Goal: Information Seeking & Learning: Learn about a topic

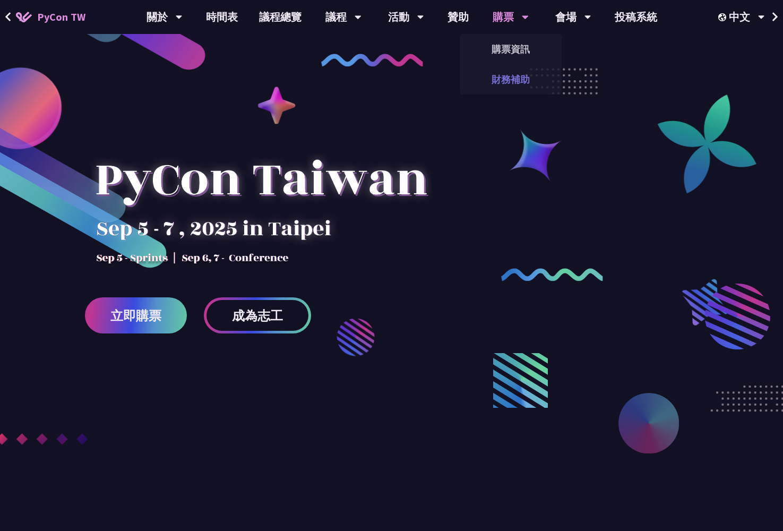
click at [507, 79] on link "財務補助" at bounding box center [510, 79] width 102 height 25
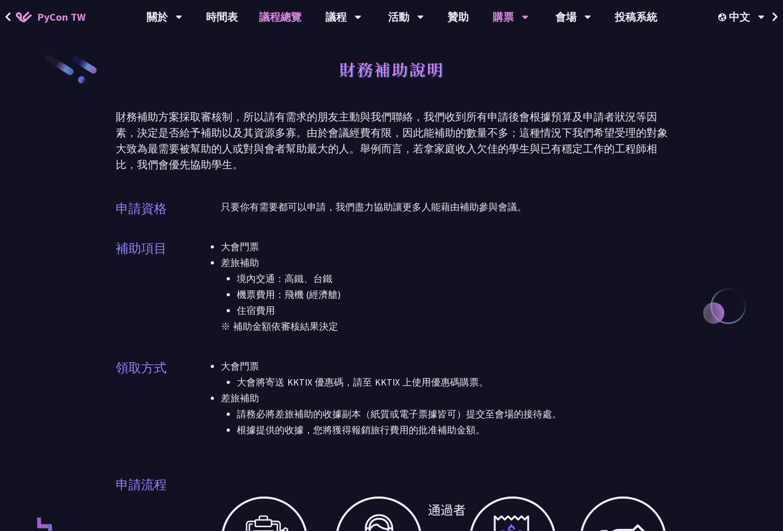
click at [271, 14] on link "議程總覽" at bounding box center [280, 17] width 64 height 34
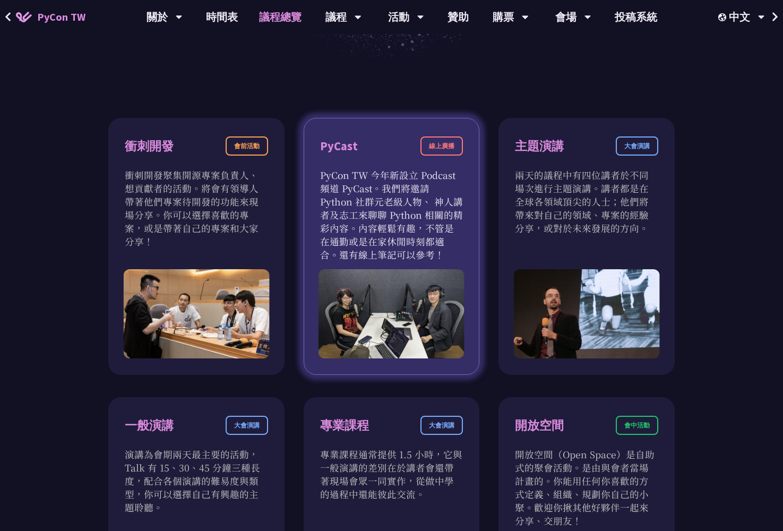
scroll to position [381, 0]
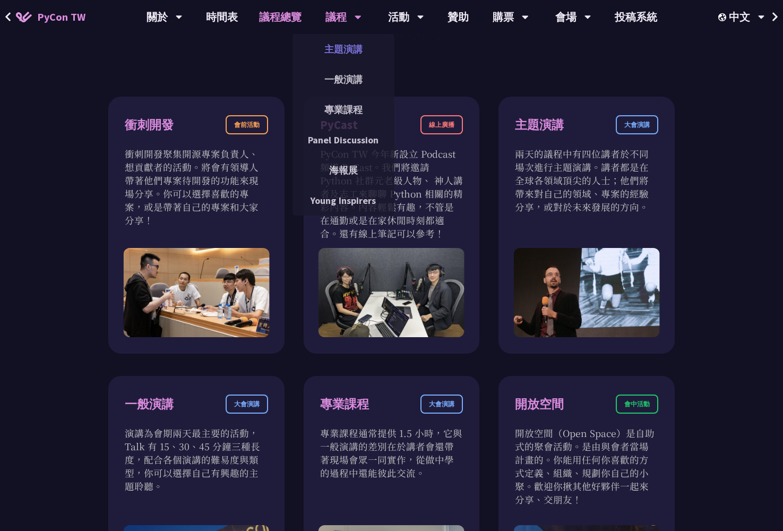
click at [349, 44] on link "主題演講" at bounding box center [343, 49] width 102 height 25
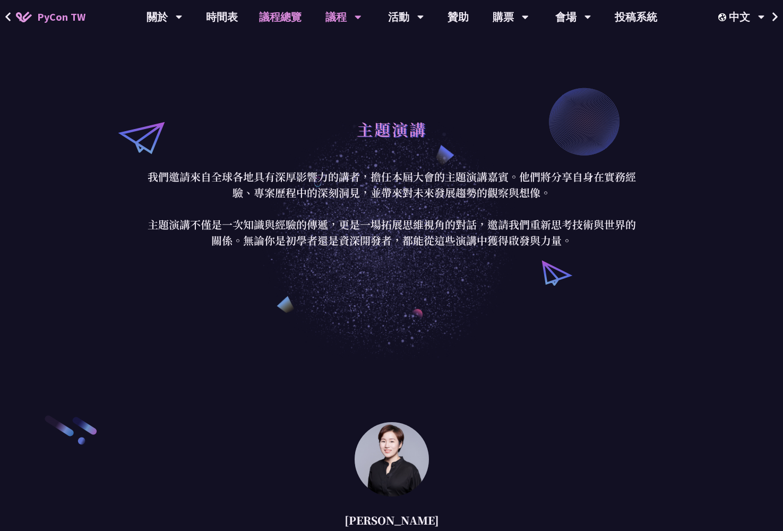
click at [274, 14] on link "議程總覽" at bounding box center [280, 17] width 64 height 34
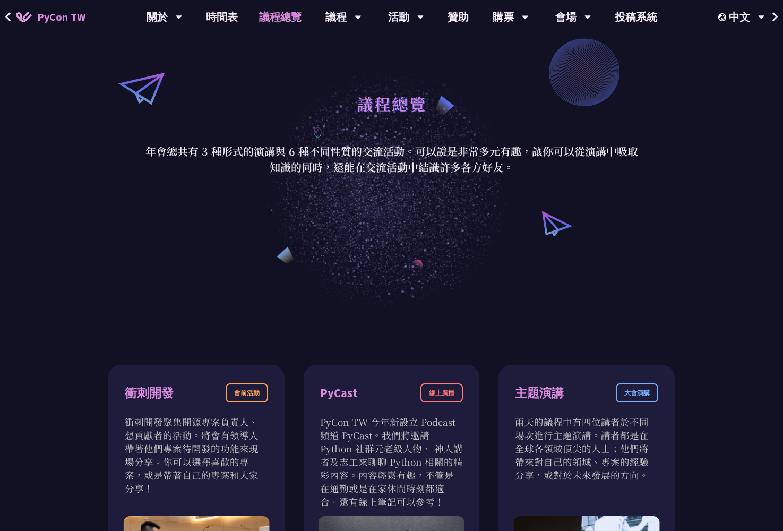
scroll to position [204, 0]
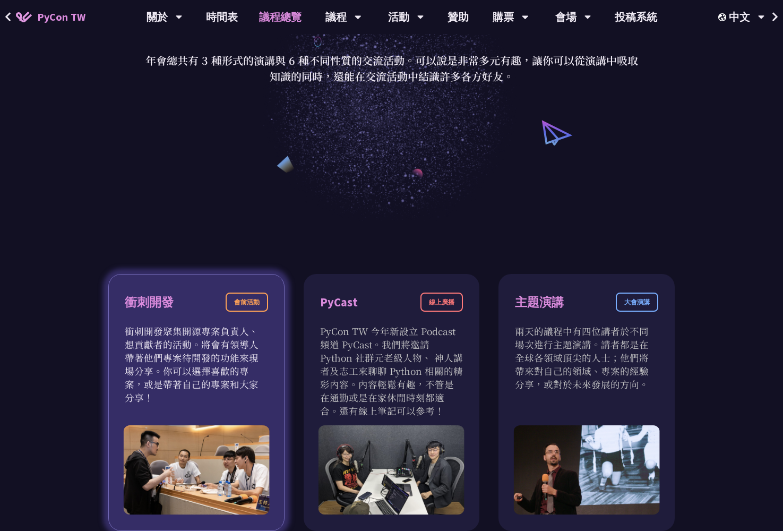
click at [201, 308] on div "衝刺開發 會前活動" at bounding box center [196, 308] width 143 height 32
click at [268, 297] on div "衝刺開發 會前活動 衝刺開發聚集開源專案負責人、想貢獻者的活動。將會有領導人帶著他們專案待開發的功能來現場分享。你可以選擇喜歡的專案，或是帶著自己的專案和大家…" at bounding box center [196, 402] width 176 height 257
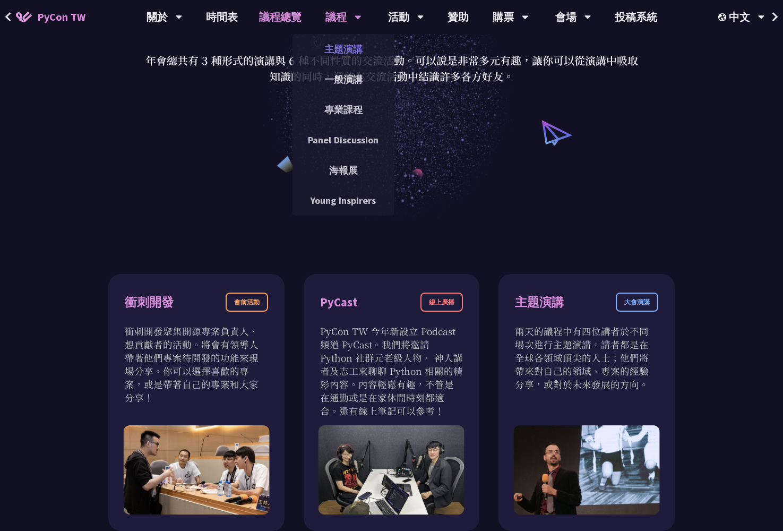
click at [339, 51] on link "主題演講" at bounding box center [343, 49] width 102 height 25
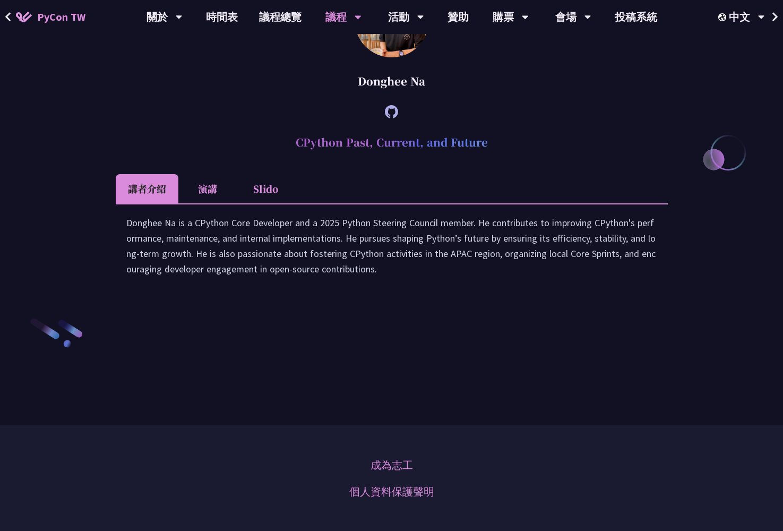
scroll to position [1461, 0]
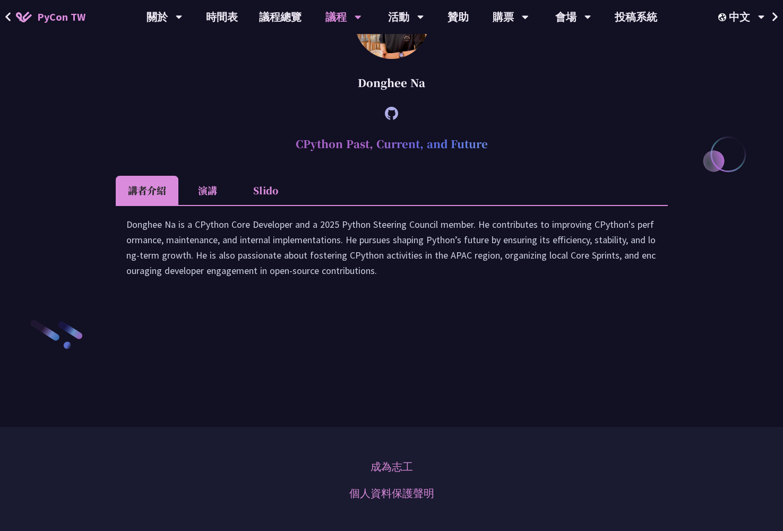
click at [149, 289] on div "Donghee Na is a CPython Core Developer and a 2025 Python Steering Council membe…" at bounding box center [391, 252] width 531 height 72
click at [306, 205] on ul "講者介紹 演講 Slido" at bounding box center [392, 190] width 552 height 29
click at [207, 205] on li "演講" at bounding box center [207, 190] width 58 height 29
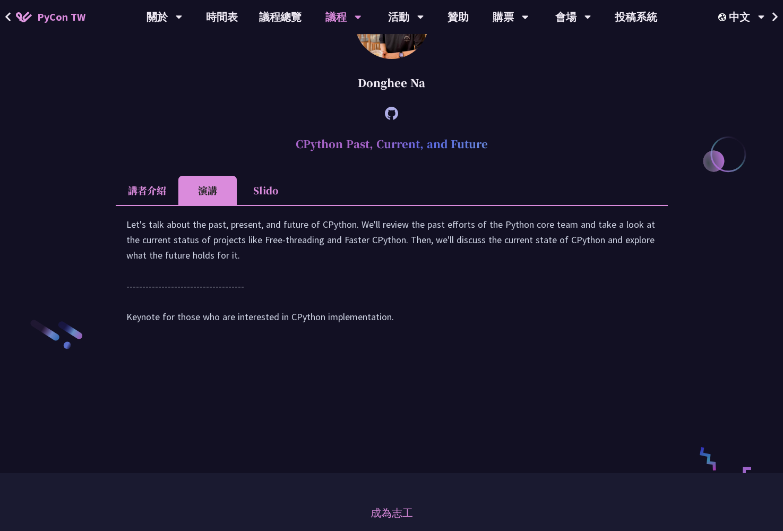
click at [256, 205] on li "Slido" at bounding box center [266, 190] width 58 height 29
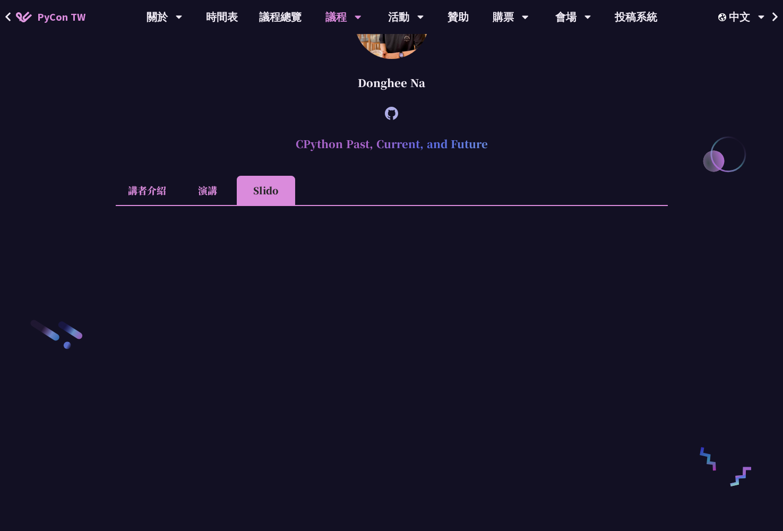
click at [391, 120] on icon at bounding box center [391, 113] width 13 height 13
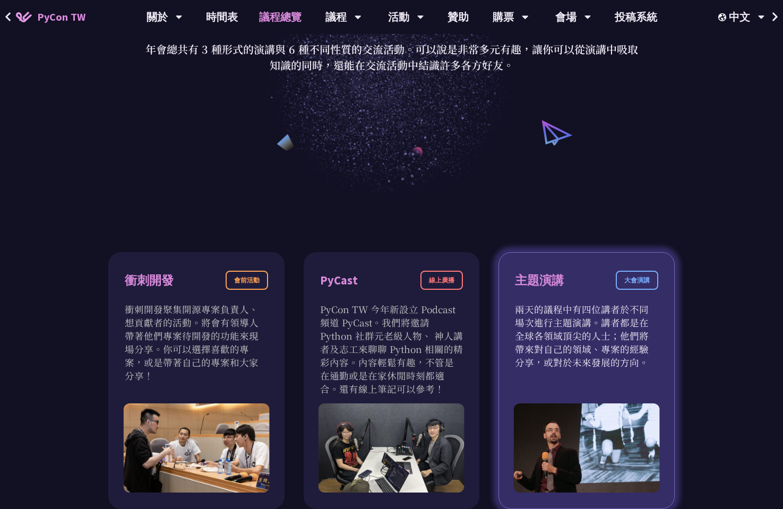
scroll to position [786, 0]
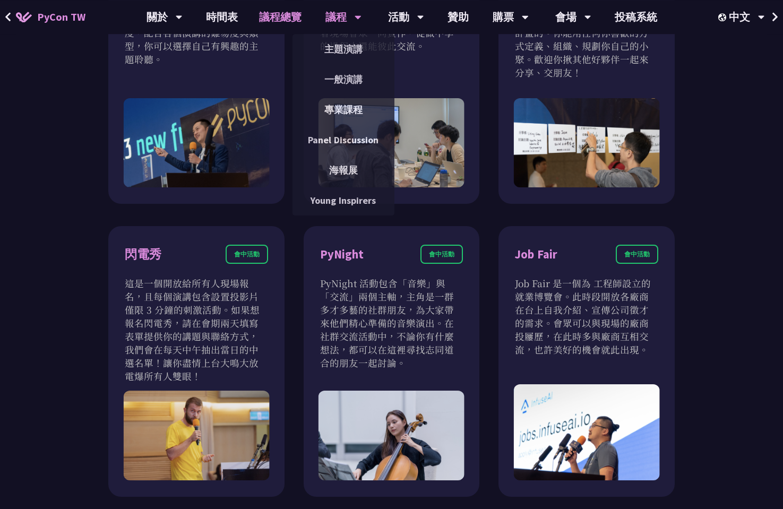
click at [183, 16] on div "議程" at bounding box center [164, 17] width 36 height 34
click at [336, 44] on link "主題演講" at bounding box center [343, 49] width 102 height 25
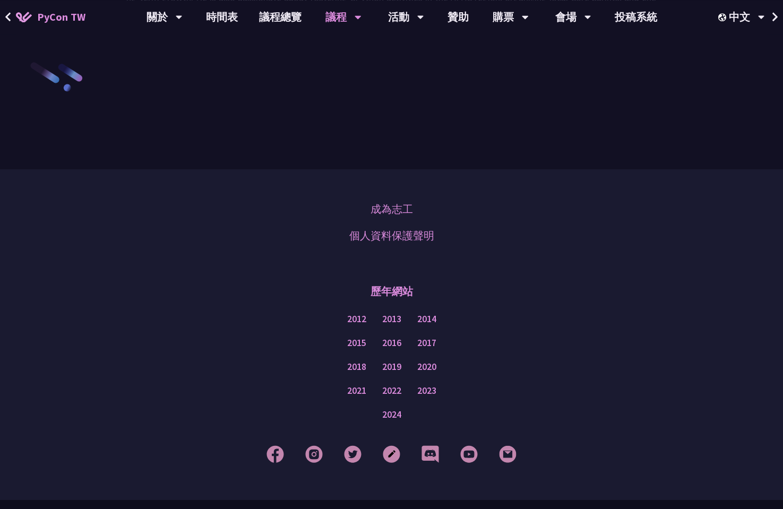
scroll to position [1597, 0]
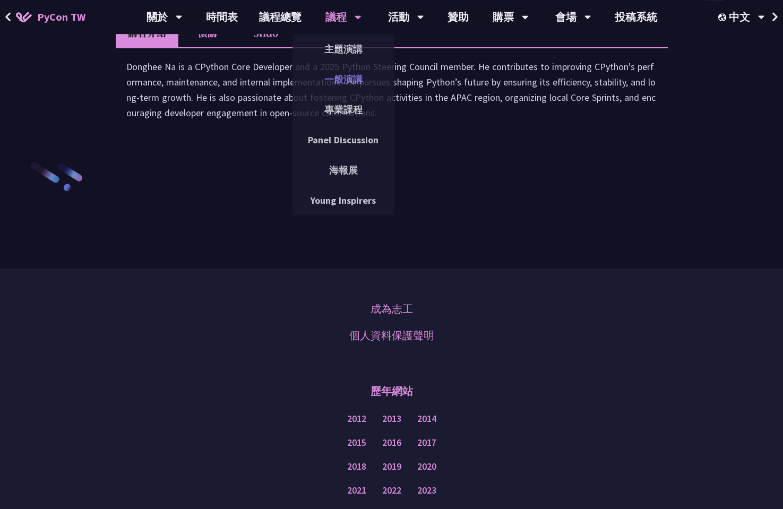
click at [345, 79] on link "一般演講" at bounding box center [343, 79] width 102 height 25
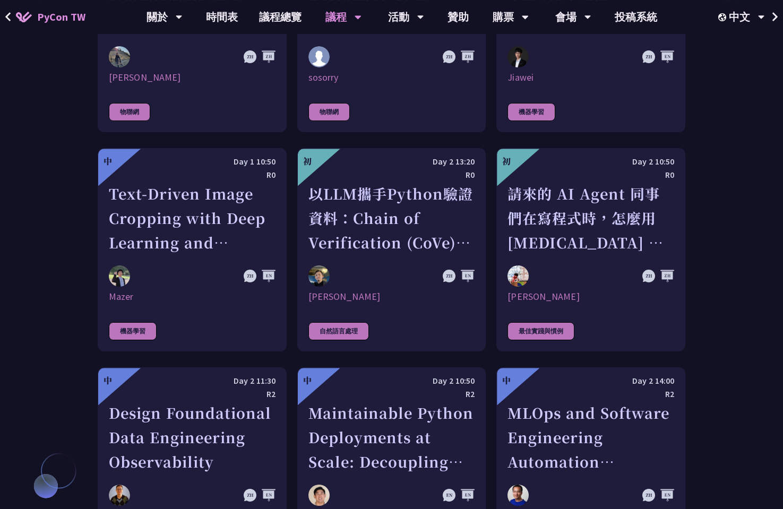
scroll to position [3193, 0]
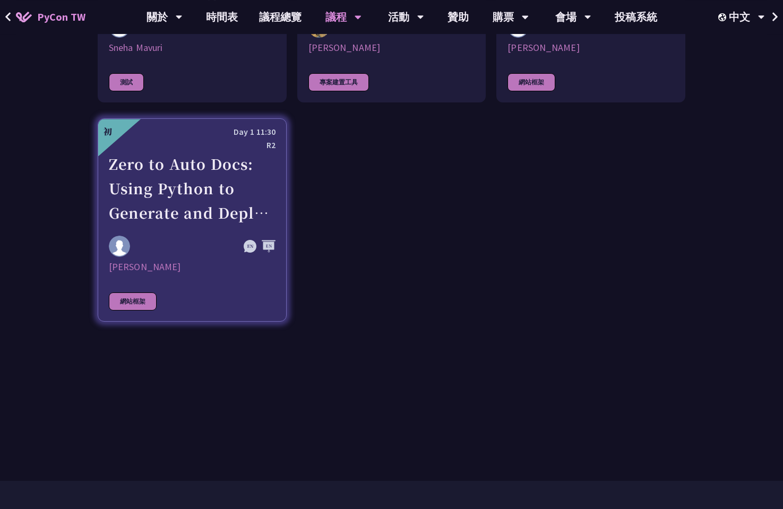
click at [198, 177] on div "Zero to Auto Docs: Using Python to Generate and Deploy Static Sites" at bounding box center [192, 188] width 167 height 73
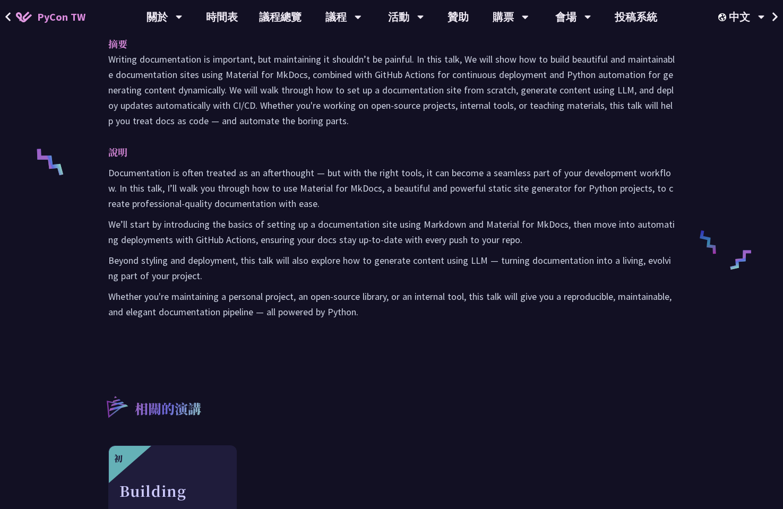
scroll to position [714, 0]
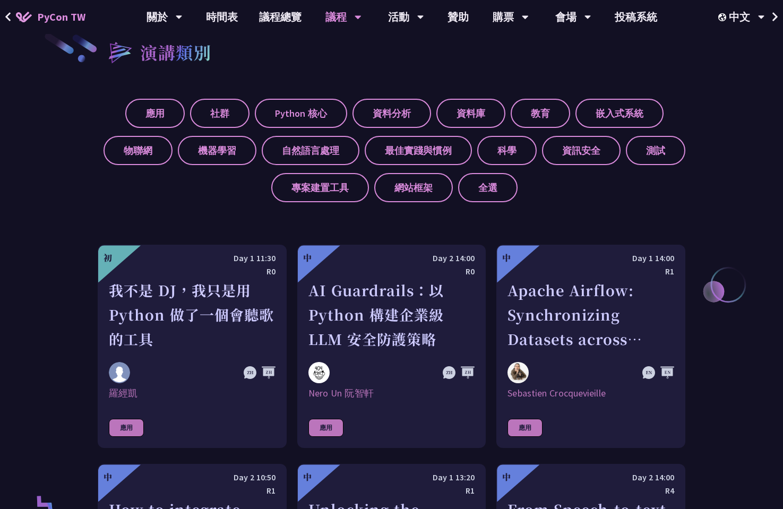
scroll to position [800, 0]
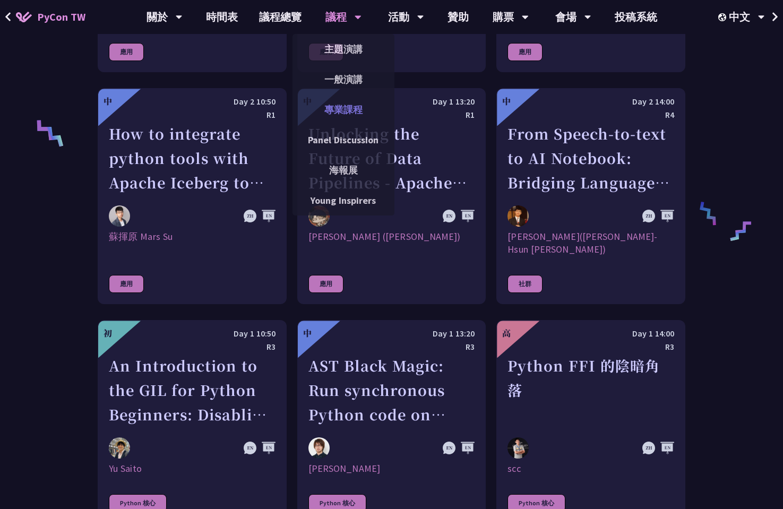
click at [341, 109] on link "專業課程" at bounding box center [343, 109] width 102 height 25
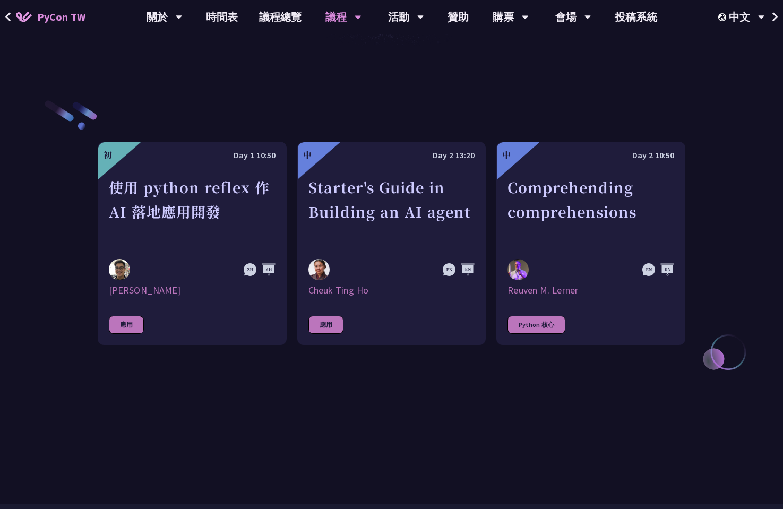
scroll to position [343, 0]
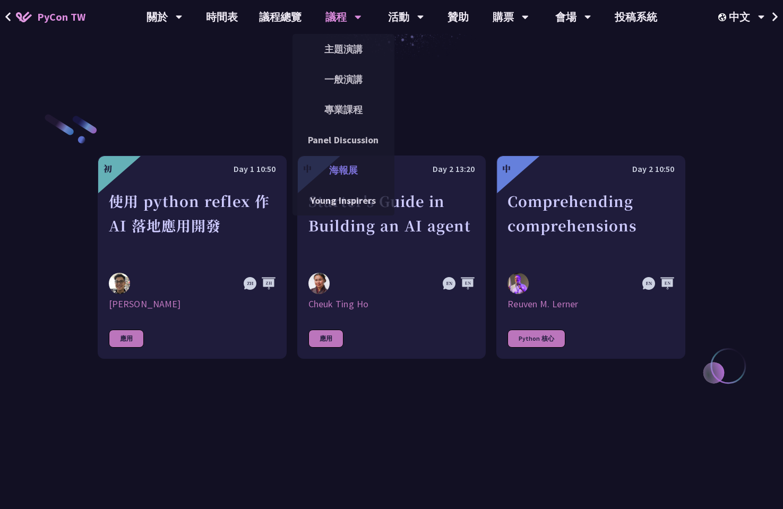
click at [348, 179] on link "海報展" at bounding box center [343, 170] width 102 height 25
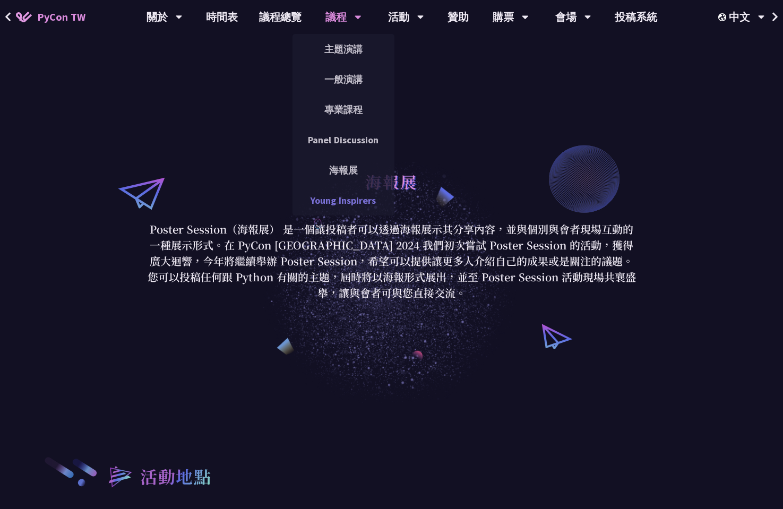
click at [331, 202] on link "Young Inspirers" at bounding box center [343, 200] width 102 height 25
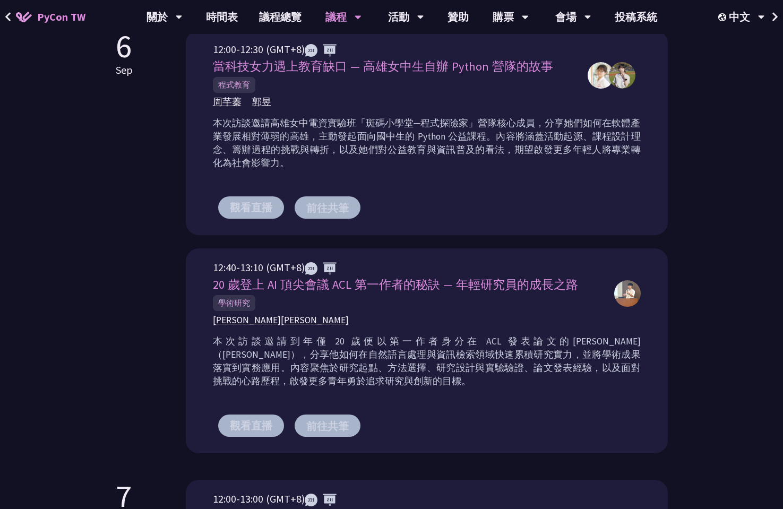
scroll to position [355, 0]
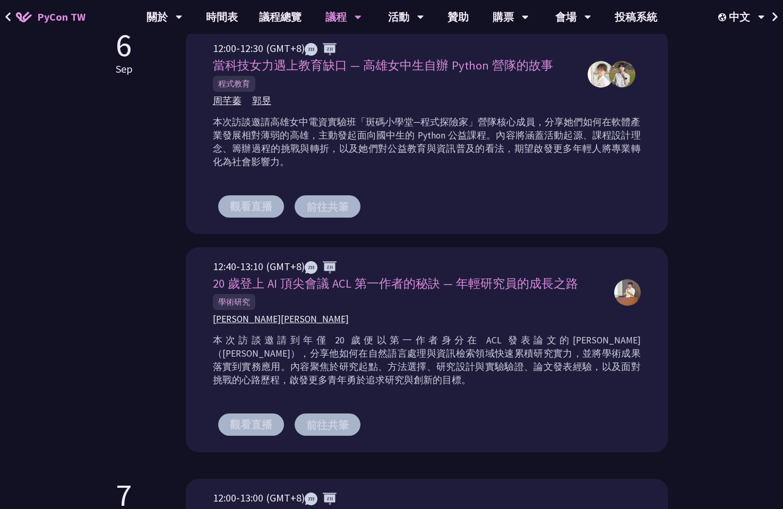
click at [314, 203] on button "前往共筆" at bounding box center [327, 206] width 66 height 22
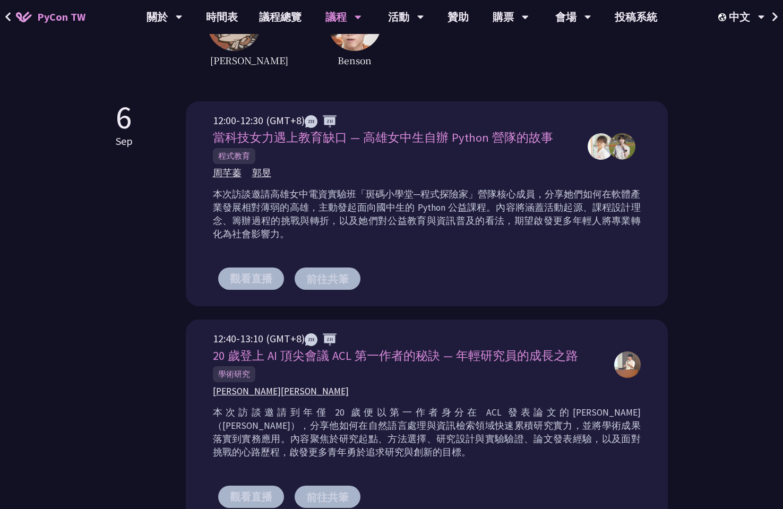
scroll to position [65, 0]
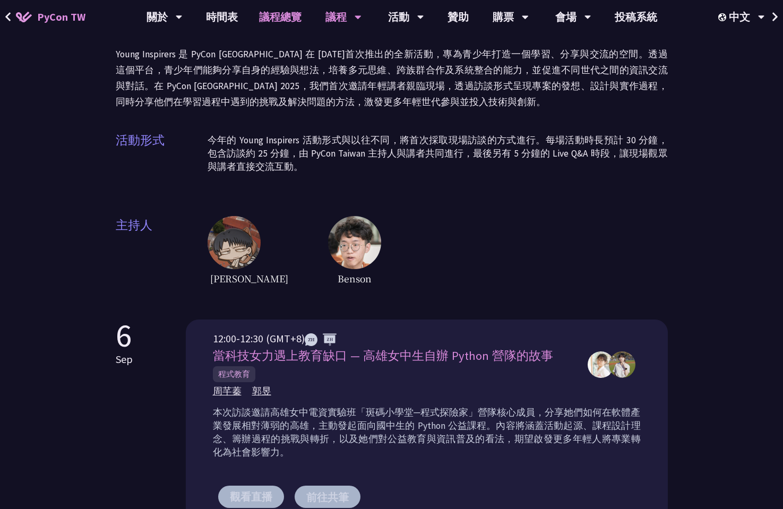
click at [268, 13] on link "議程總覽" at bounding box center [280, 17] width 64 height 34
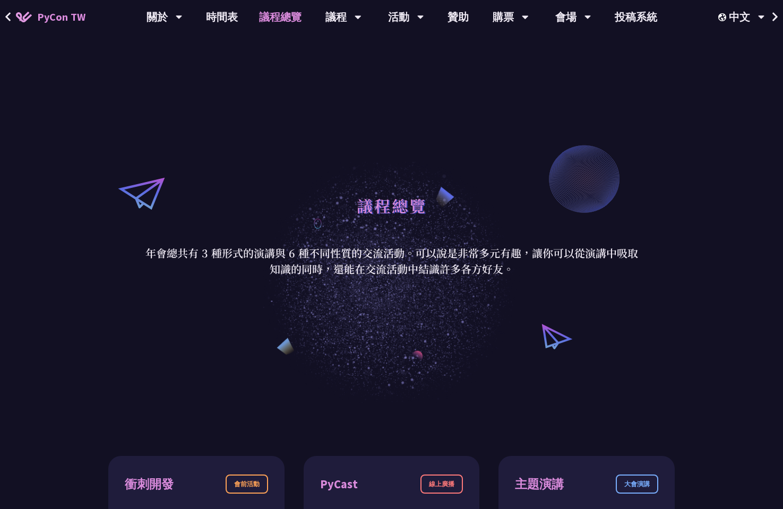
scroll to position [415, 0]
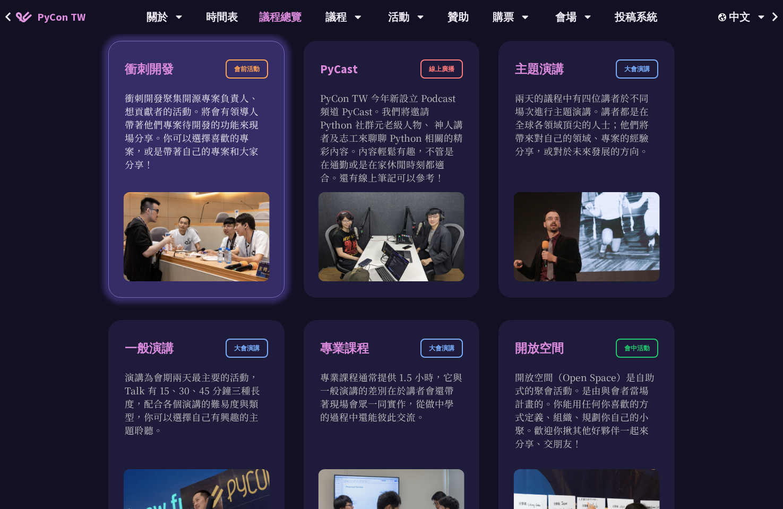
click at [228, 169] on div "衝刺開發 會前活動 衝刺開發聚集開源專案負責人、想貢獻者的活動。將會有領導人帶著他們專案待開發的功能來現場分享。你可以選擇喜歡的專案，或是帶著自己的專案和大家…" at bounding box center [196, 169] width 176 height 257
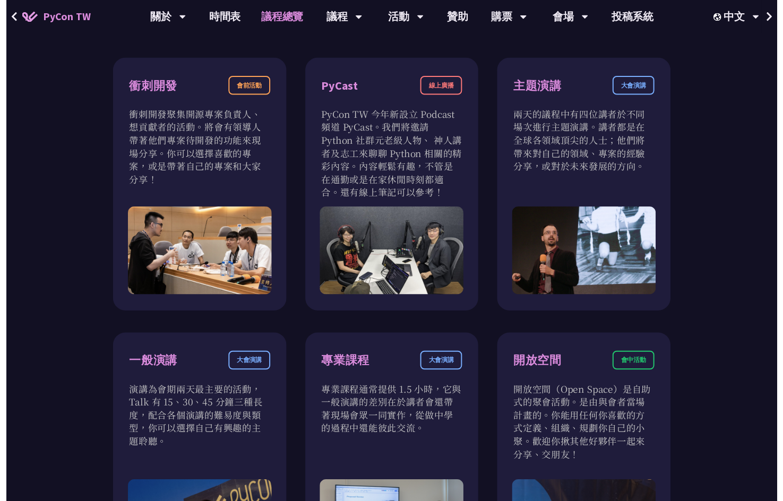
scroll to position [0, 0]
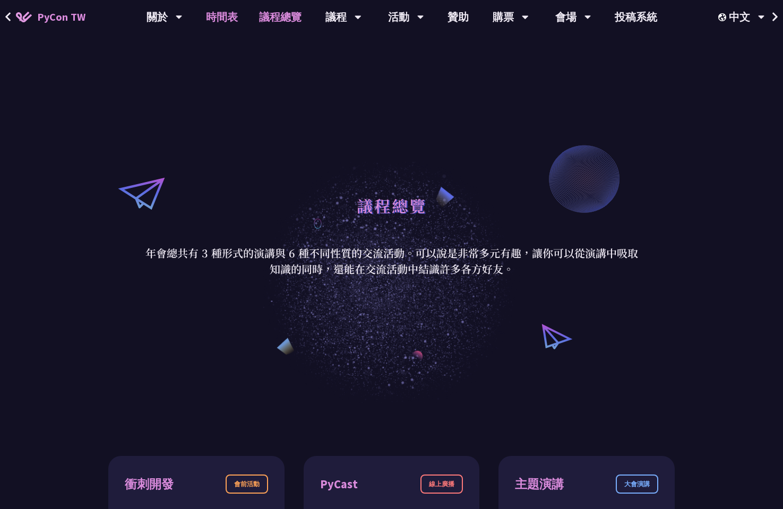
click at [223, 16] on link "時間表" at bounding box center [221, 17] width 53 height 34
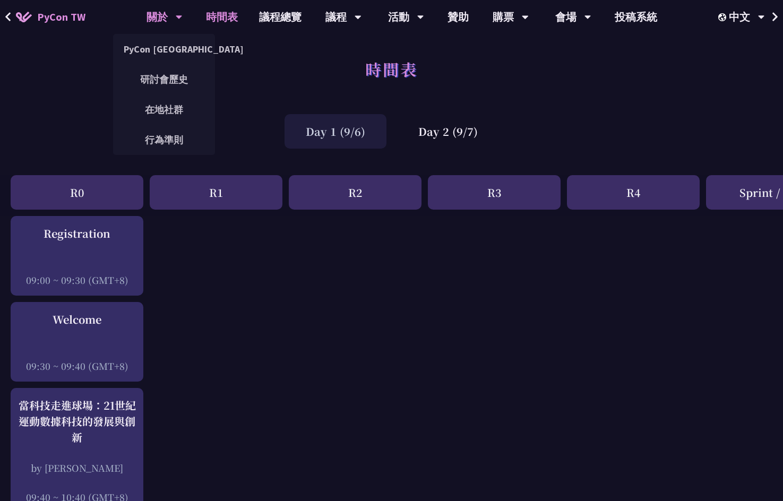
click at [174, 19] on div "關於" at bounding box center [164, 17] width 36 height 34
click at [171, 49] on link "PyCon [GEOGRAPHIC_DATA]" at bounding box center [164, 49] width 102 height 25
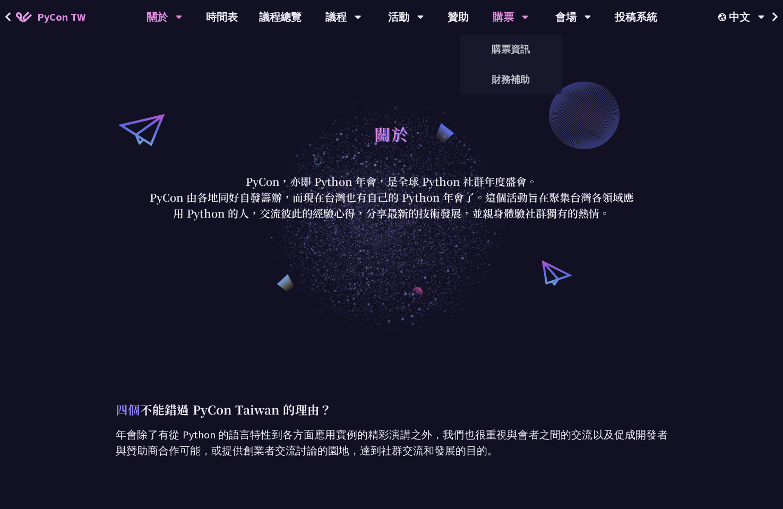
click at [361, 19] on div "購票" at bounding box center [343, 17] width 36 height 34
click at [510, 41] on link "購票資訊" at bounding box center [510, 49] width 102 height 25
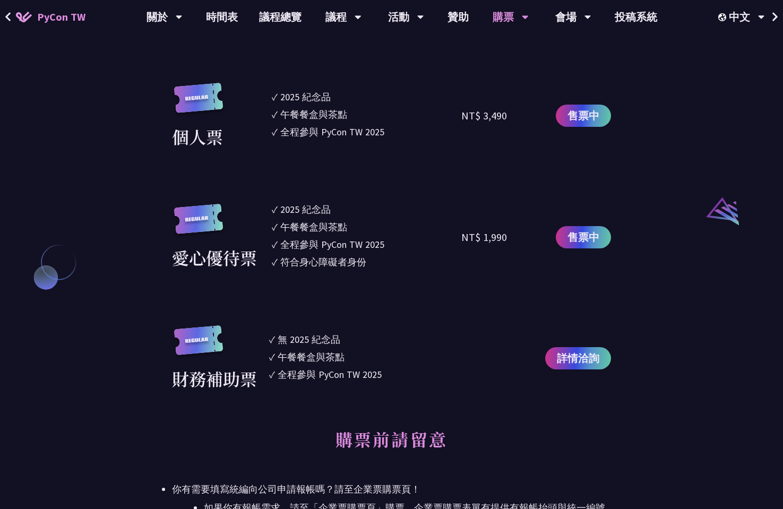
scroll to position [1066, 0]
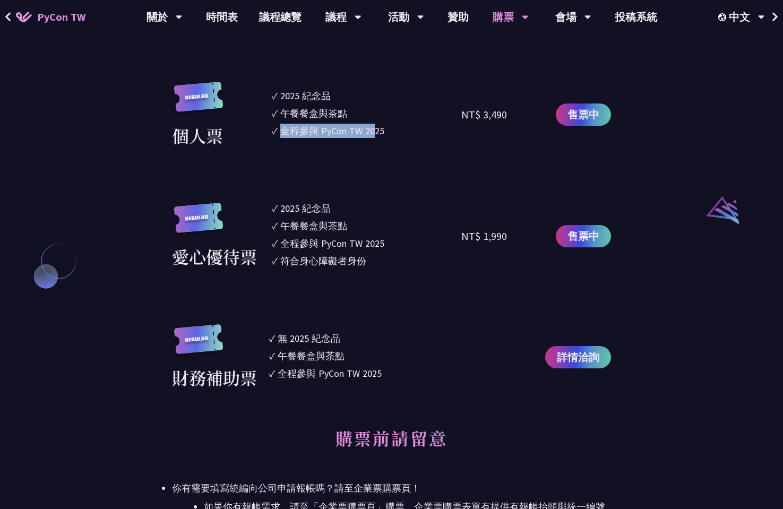
drag, startPoint x: 280, startPoint y: 137, endPoint x: 368, endPoint y: 138, distance: 88.6
click at [368, 138] on div "全程參與 PyCon TW 2025" at bounding box center [332, 131] width 104 height 14
click at [371, 138] on div "全程參與 PyCon TW 2025" at bounding box center [332, 131] width 104 height 14
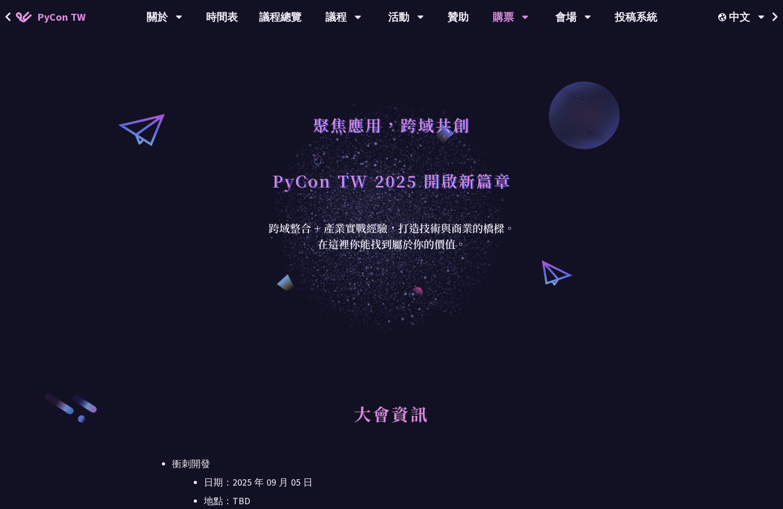
scroll to position [247, 0]
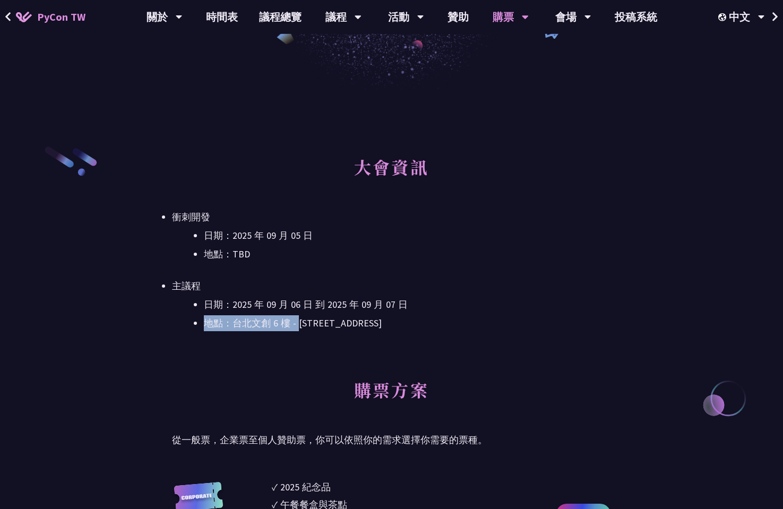
drag, startPoint x: 300, startPoint y: 325, endPoint x: 572, endPoint y: 303, distance: 272.6
click at [572, 303] on ul "日期：[DATE] 到 [DATE] 地點：[GEOGRAPHIC_DATA] - ​[STREET_ADDRESS]" at bounding box center [391, 314] width 439 height 34
click at [238, 295] on li "主議程 日期：[DATE] 到 [DATE] 地點：[GEOGRAPHIC_DATA] - ​[STREET_ADDRESS]" at bounding box center [391, 304] width 439 height 53
drag, startPoint x: 236, startPoint y: 327, endPoint x: 292, endPoint y: 327, distance: 56.2
click at [292, 327] on li "地點：台北文創 6 樓 - ​[STREET_ADDRESS]" at bounding box center [407, 323] width 407 height 16
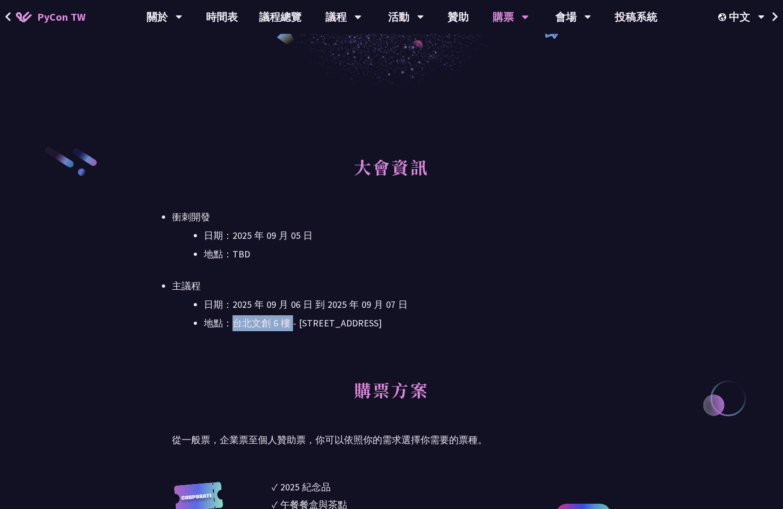
click at [278, 327] on li "地點：台北文創 6 樓 - ​[STREET_ADDRESS]" at bounding box center [407, 323] width 407 height 16
click at [261, 328] on li "地點：台北文創 6 樓 - ​[STREET_ADDRESS]" at bounding box center [407, 323] width 407 height 16
drag, startPoint x: 235, startPoint y: 324, endPoint x: 289, endPoint y: 324, distance: 54.1
click at [289, 324] on li "地點：台北文創 6 樓 - ​[STREET_ADDRESS]" at bounding box center [407, 323] width 407 height 16
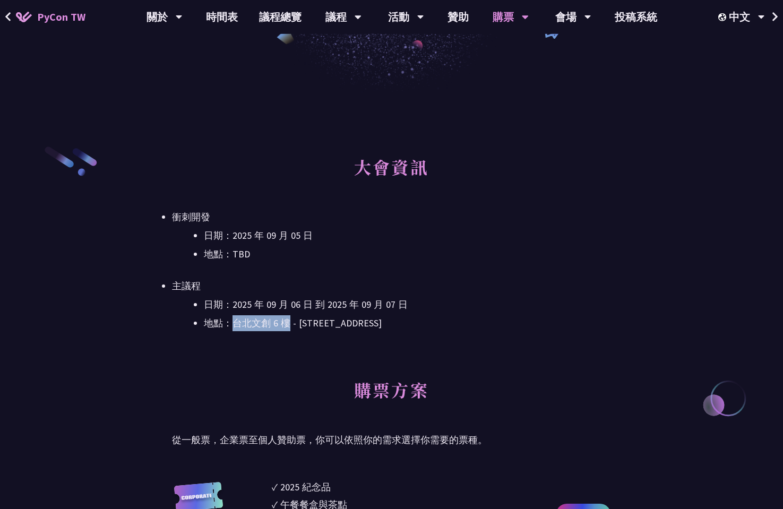
click at [289, 324] on li "地點：台北文創 6 樓 - ​[STREET_ADDRESS]" at bounding box center [407, 323] width 407 height 16
drag, startPoint x: 290, startPoint y: 325, endPoint x: 236, endPoint y: 322, distance: 54.7
click at [236, 322] on li "地點：台北文創 6 樓 - ​[STREET_ADDRESS]" at bounding box center [407, 323] width 407 height 16
click at [222, 20] on link "時間表" at bounding box center [221, 17] width 53 height 34
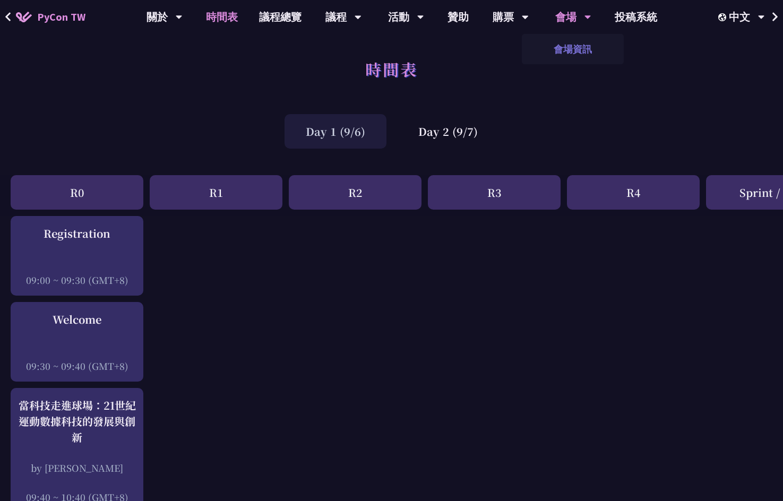
click at [576, 51] on link "會場資訊" at bounding box center [573, 49] width 102 height 25
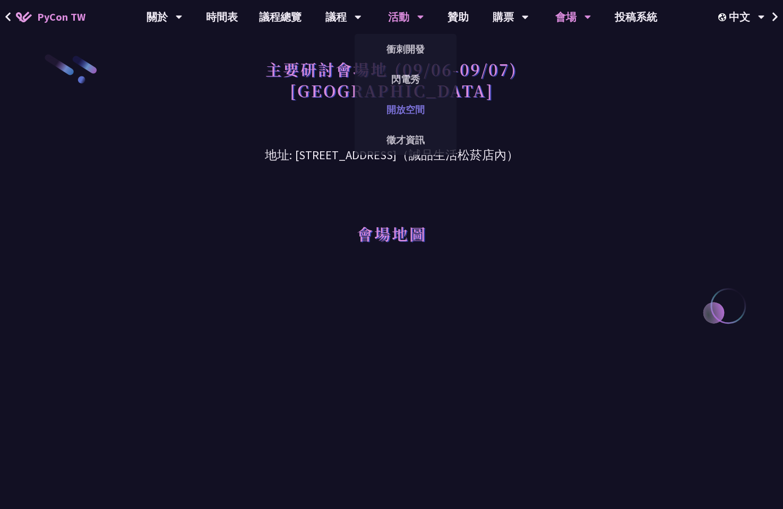
click at [400, 119] on link "開放空間" at bounding box center [405, 109] width 102 height 25
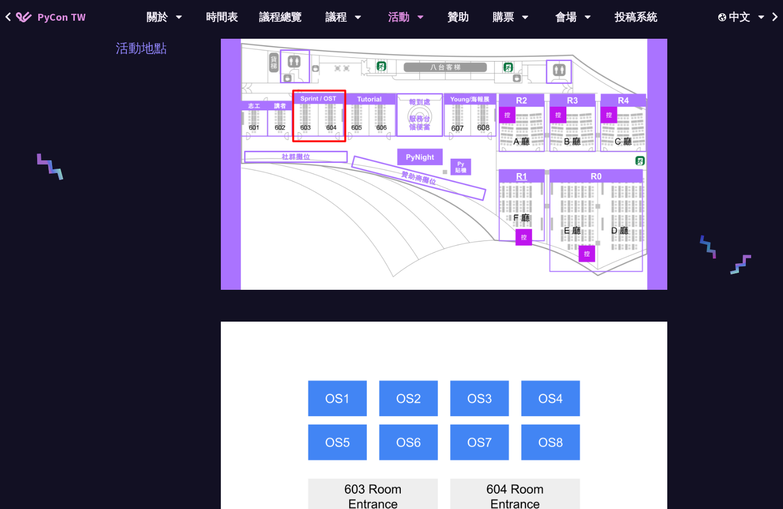
scroll to position [356, 0]
